Goal: Transaction & Acquisition: Purchase product/service

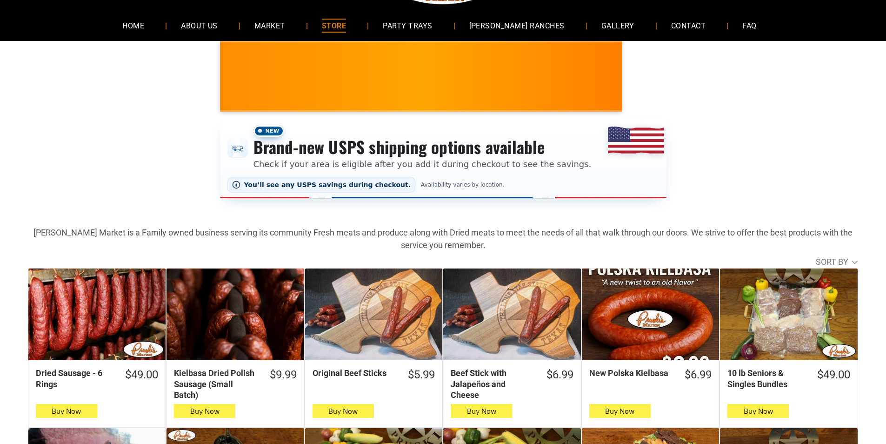
scroll to position [47, 0]
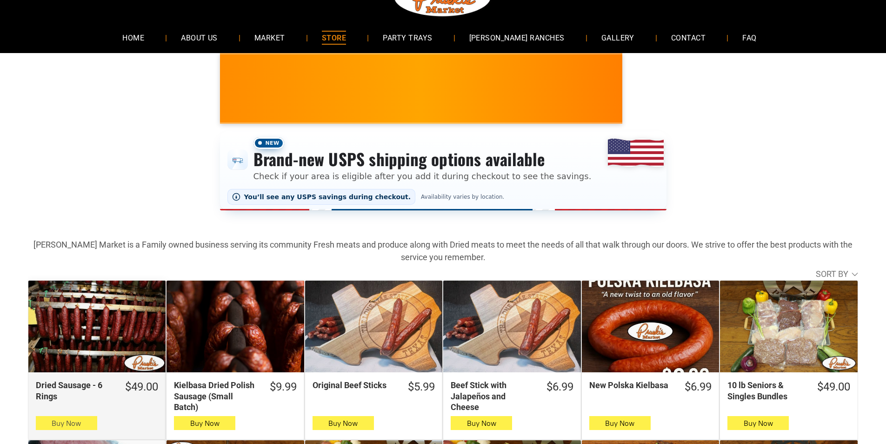
click at [64, 421] on icon "button" at bounding box center [66, 422] width 10 height 11
click at [47, 422] on button "Buy Now" at bounding box center [66, 423] width 61 height 14
click at [60, 428] on span "button" at bounding box center [66, 422] width 13 height 13
